Goal: Information Seeking & Learning: Learn about a topic

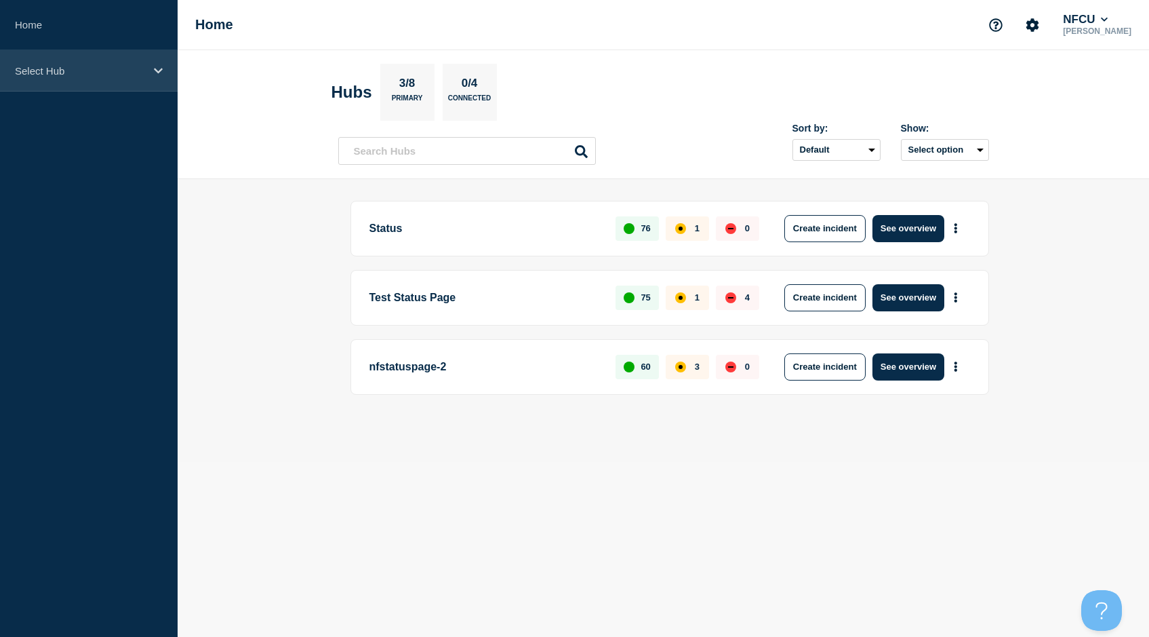
click at [112, 76] on p "Select Hub" at bounding box center [80, 71] width 130 height 12
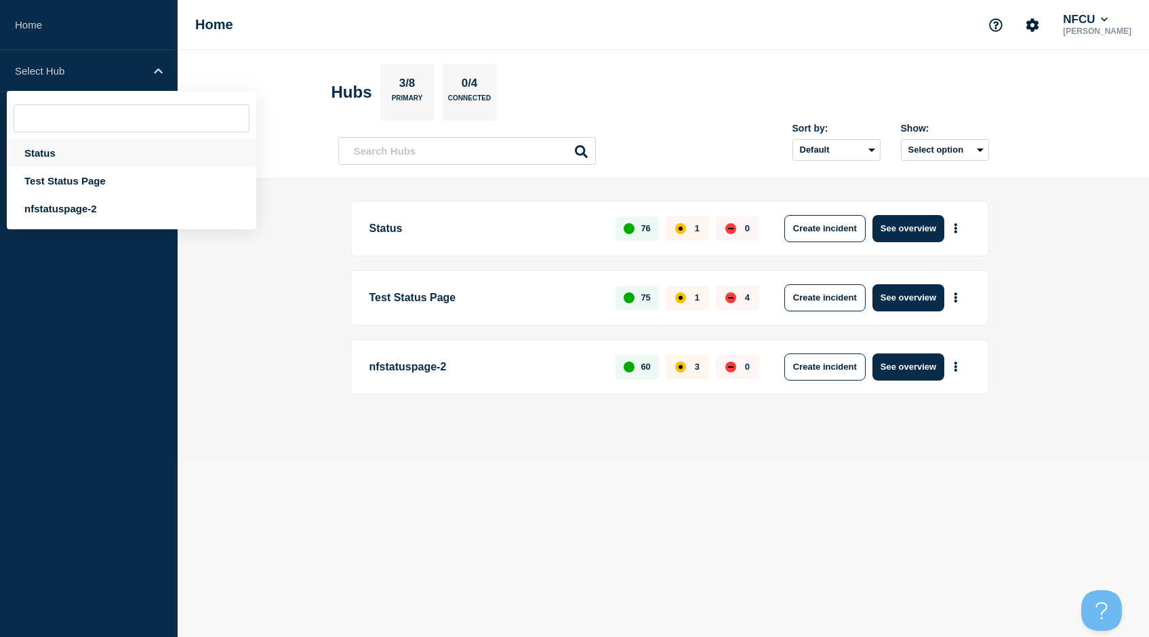
click at [44, 154] on div "Status" at bounding box center [131, 153] width 249 height 28
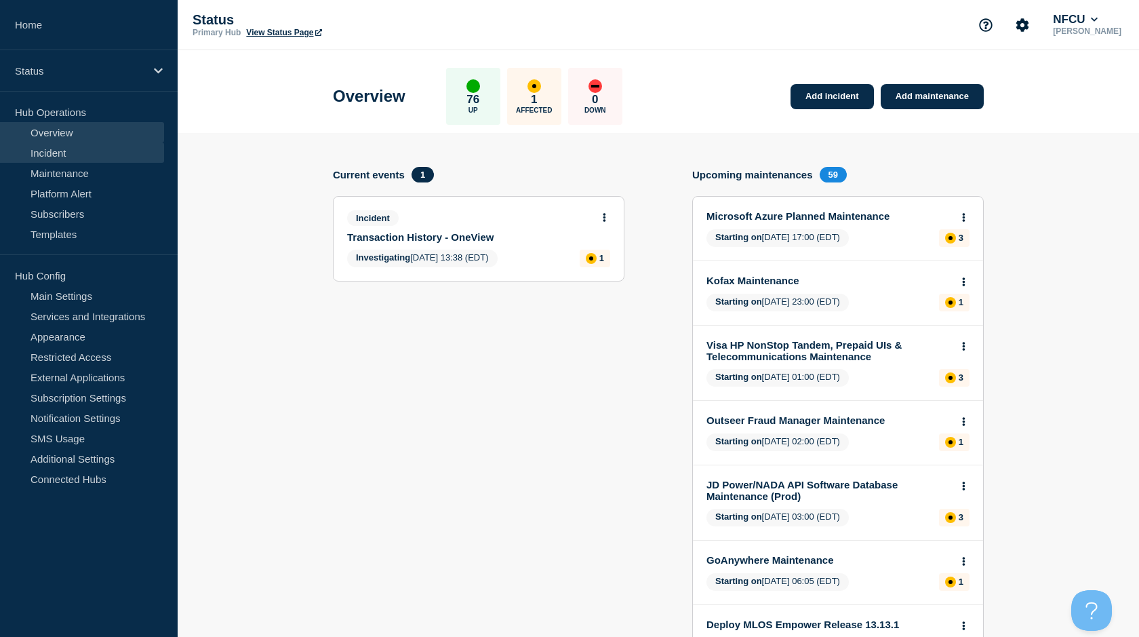
click at [49, 162] on link "Incident" at bounding box center [82, 152] width 164 height 20
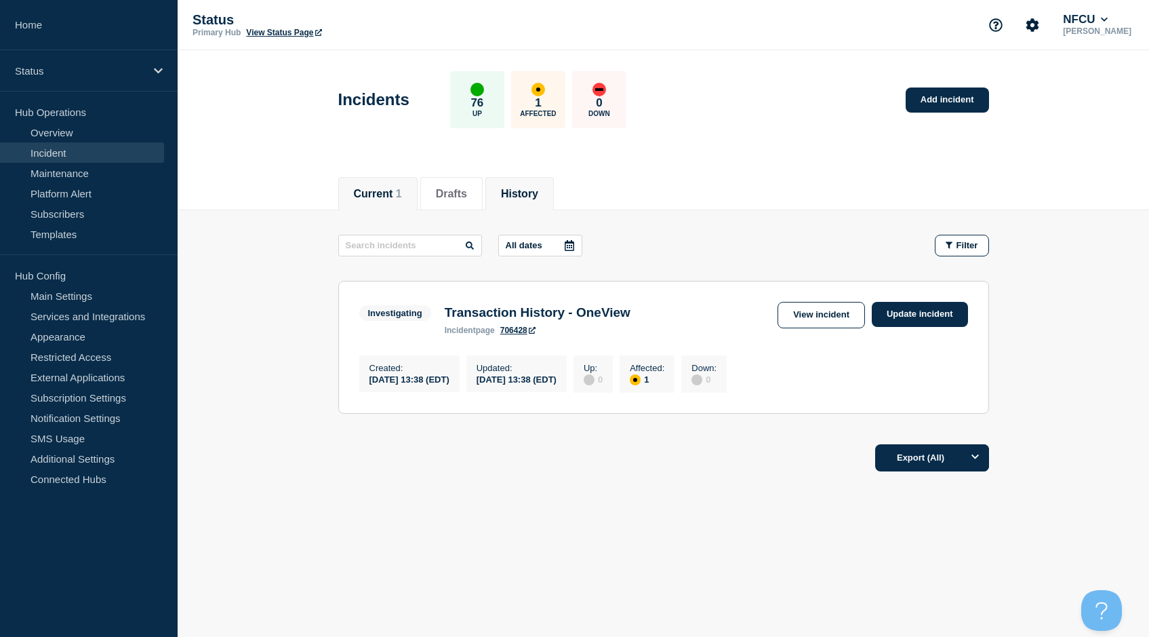
click at [534, 198] on button "History" at bounding box center [519, 194] width 37 height 12
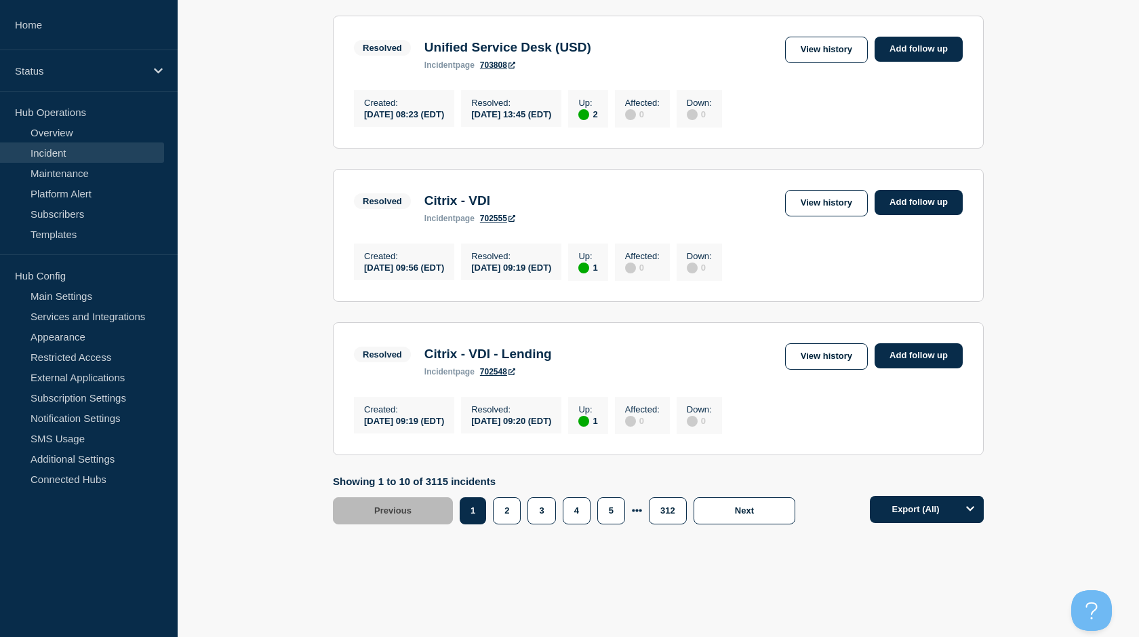
scroll to position [1394, 0]
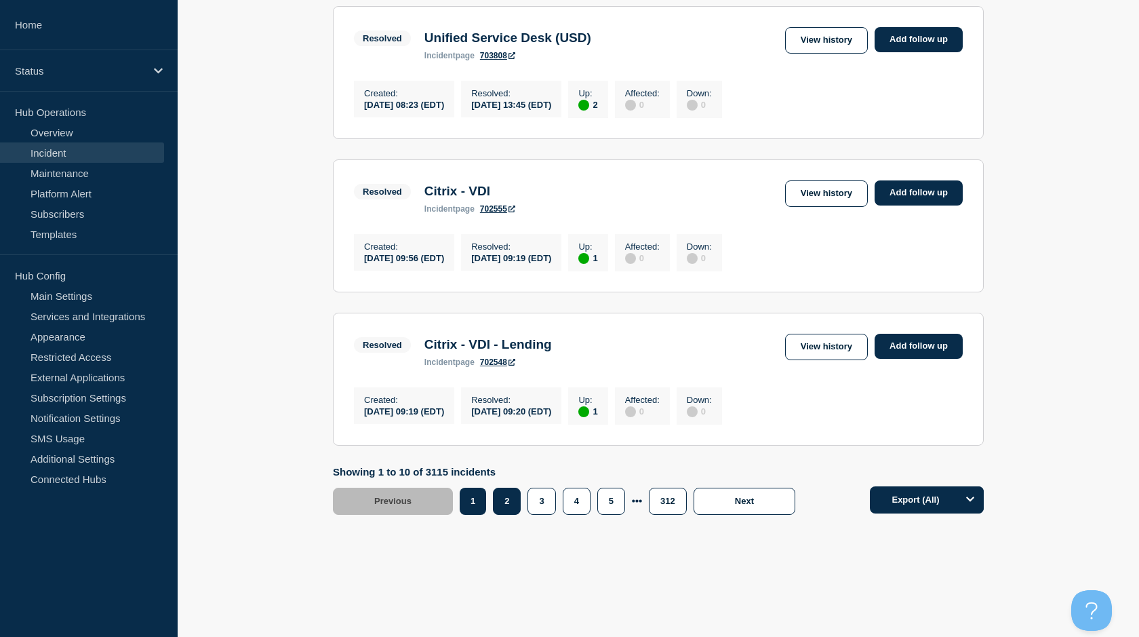
click at [496, 510] on button "2" at bounding box center [507, 500] width 28 height 27
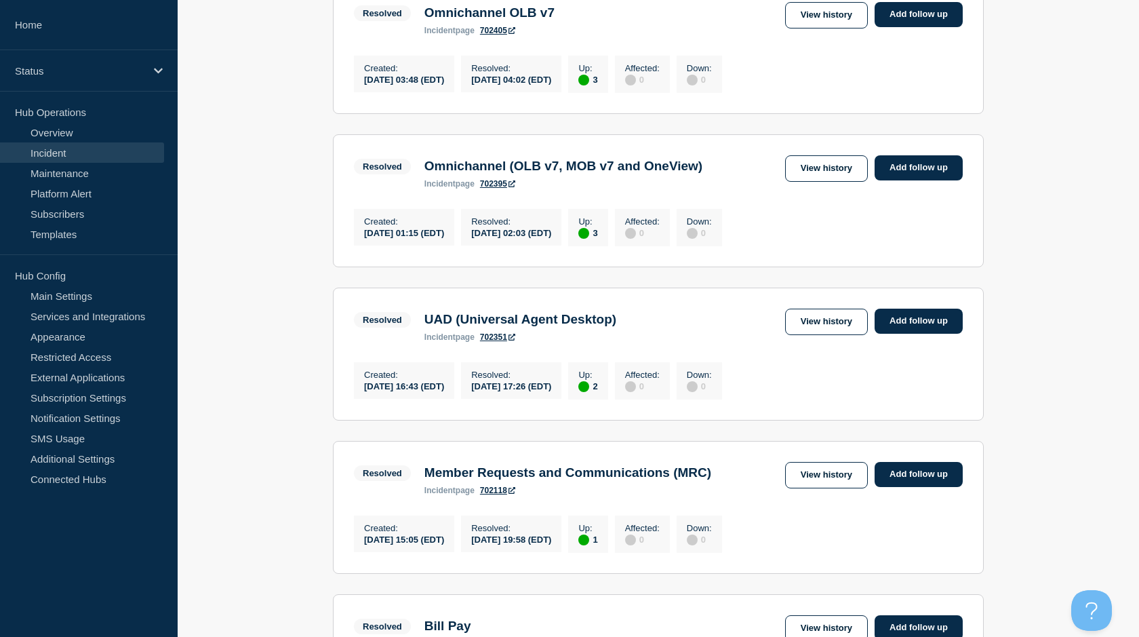
scroll to position [475, 0]
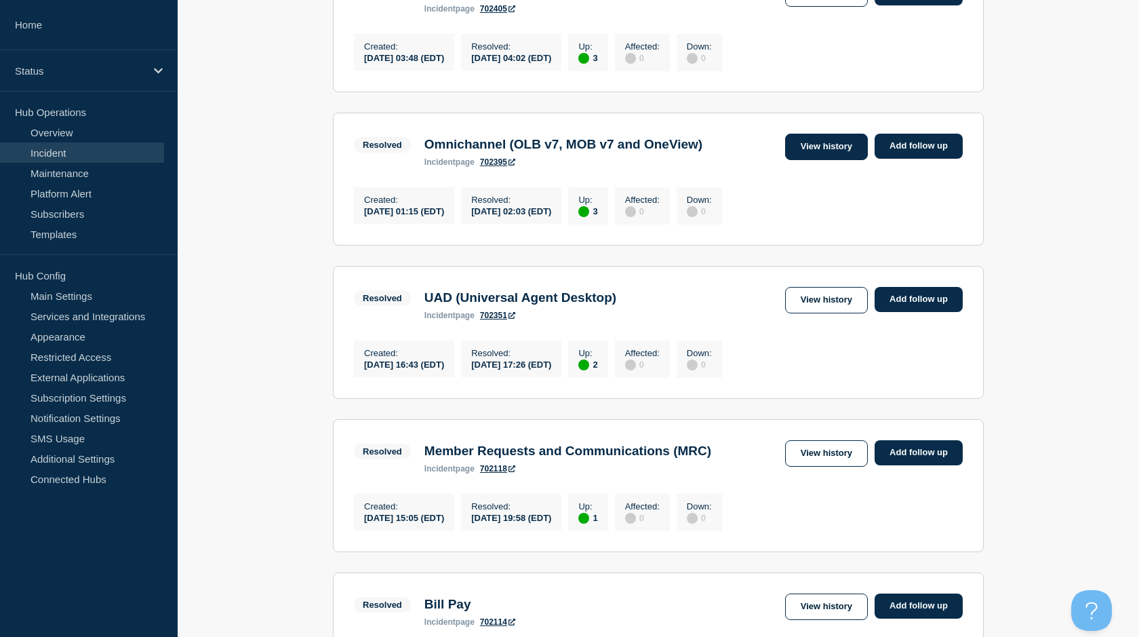
click at [804, 160] on link "View history" at bounding box center [826, 147] width 83 height 26
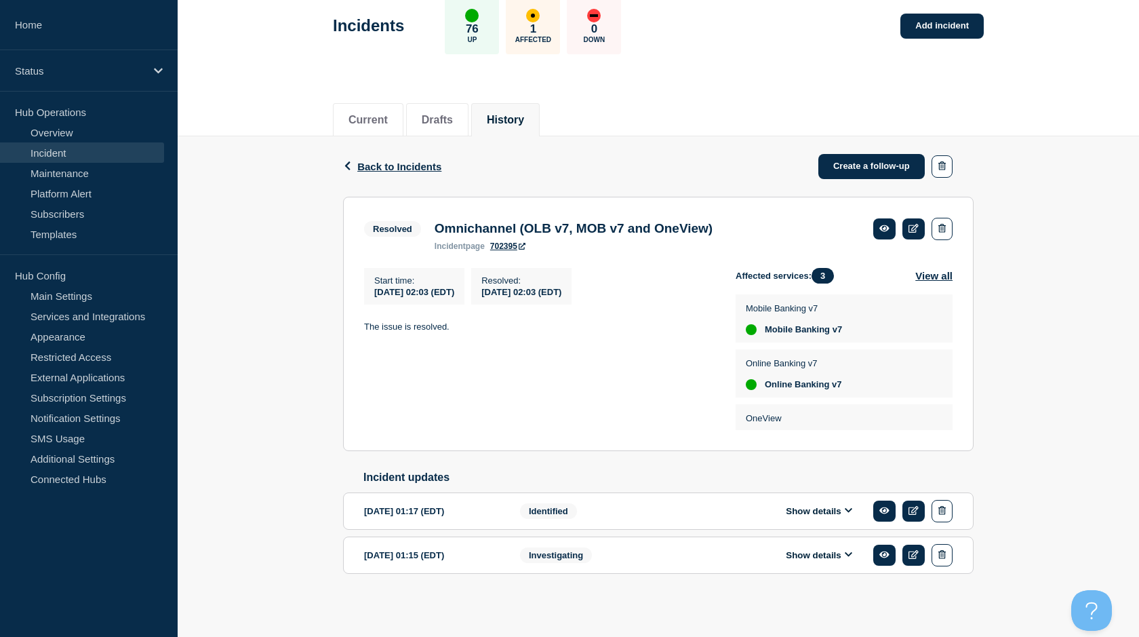
scroll to position [81, 0]
click at [514, 116] on button "History" at bounding box center [505, 120] width 37 height 12
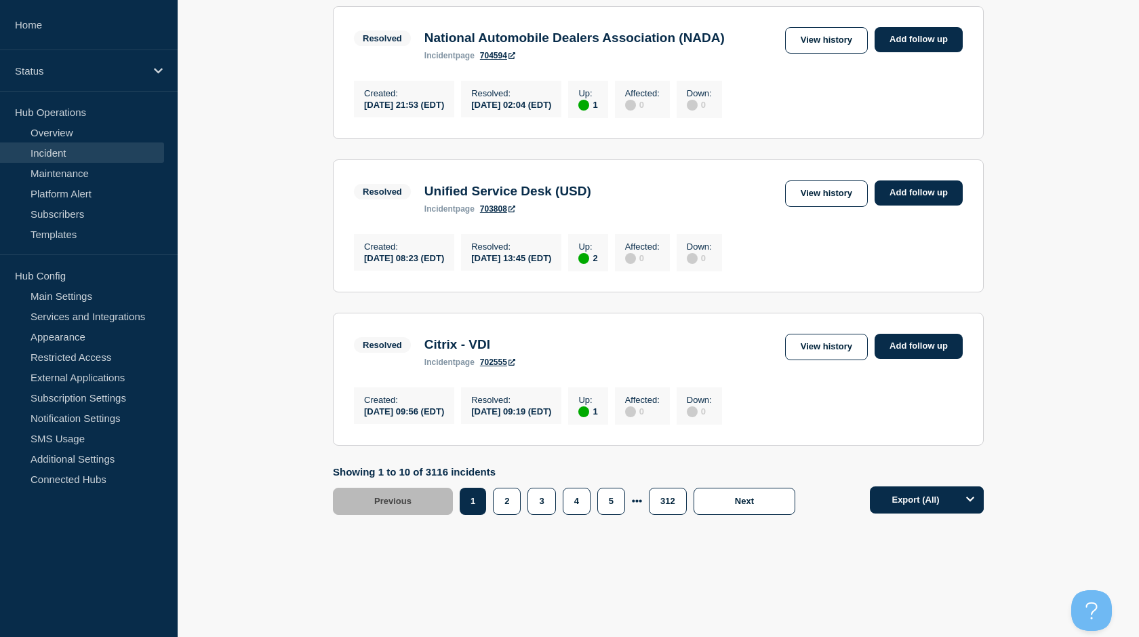
scroll to position [1394, 0]
click at [553, 502] on button "3" at bounding box center [541, 500] width 28 height 27
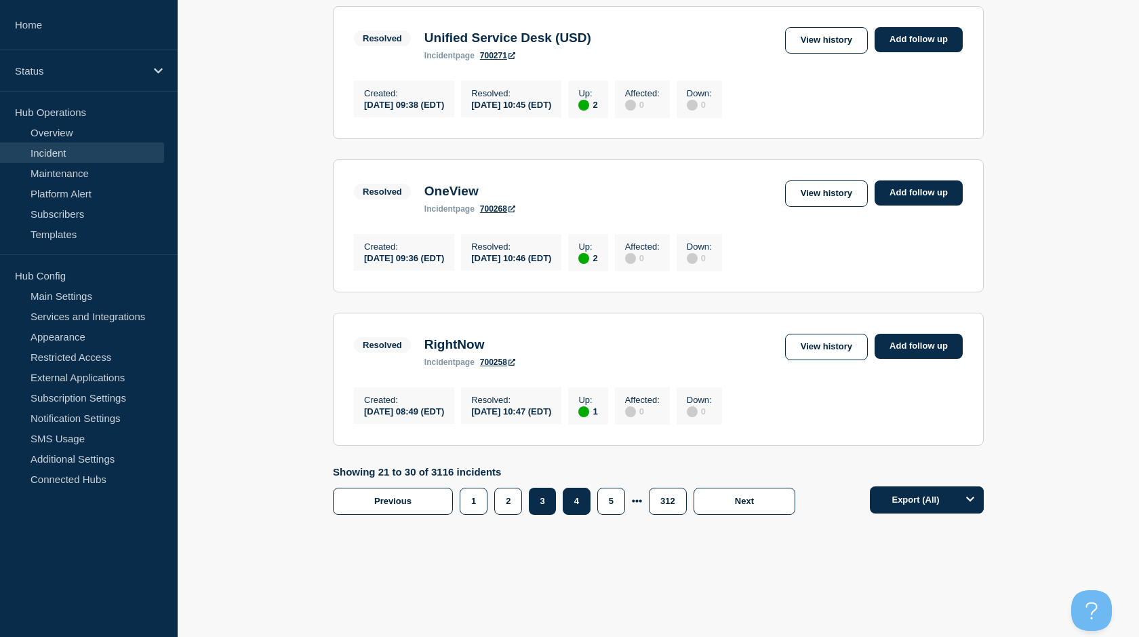
click at [572, 500] on button "4" at bounding box center [577, 500] width 28 height 27
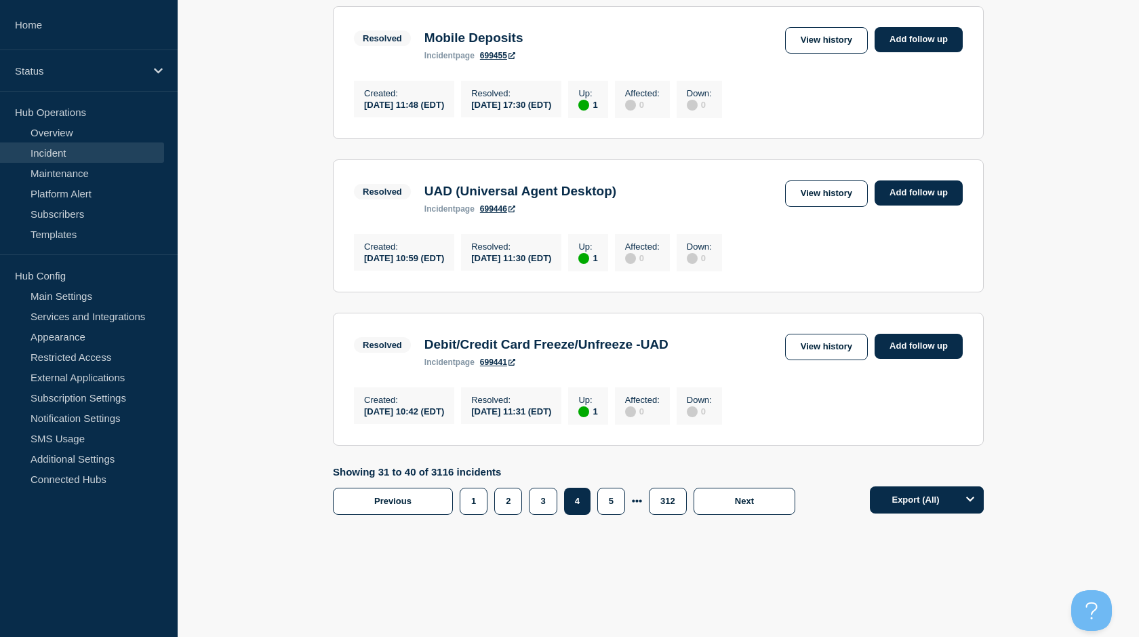
scroll to position [1413, 0]
click at [602, 506] on button "5" at bounding box center [611, 500] width 28 height 27
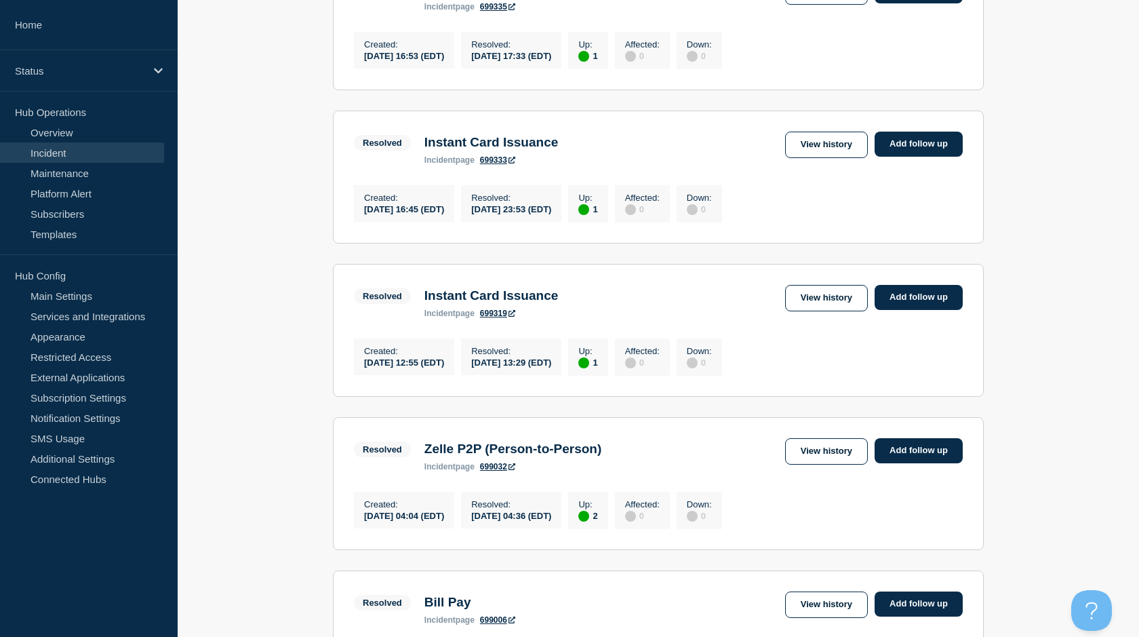
scroll to position [407, 0]
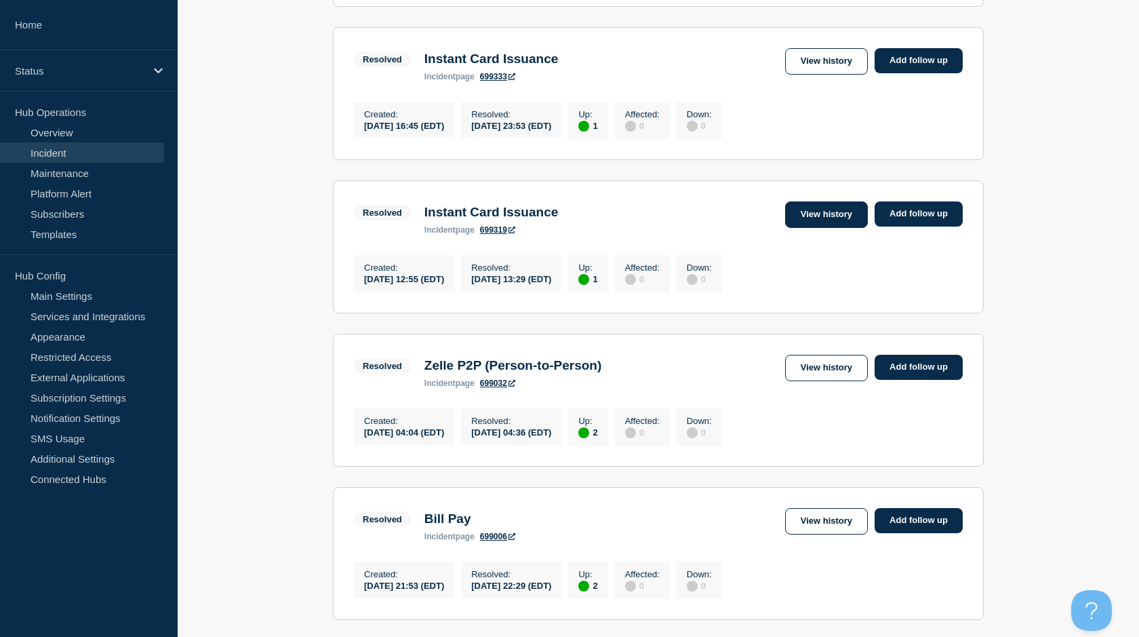
click at [811, 228] on link "View history" at bounding box center [826, 214] width 83 height 26
